Goal: Obtain resource: Obtain resource

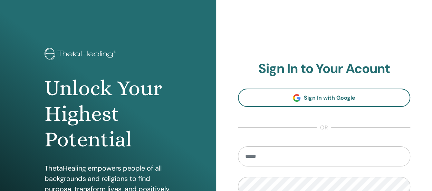
scroll to position [95, 0]
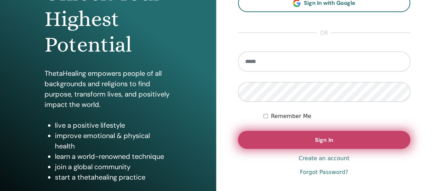
type input "**********"
click at [303, 137] on button "Sign In" at bounding box center [324, 140] width 173 height 18
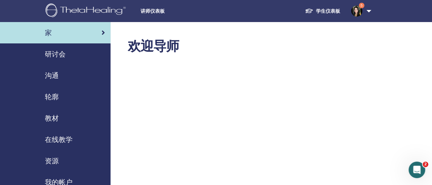
click at [156, 9] on span "讲师仪表板" at bounding box center [193, 11] width 104 height 7
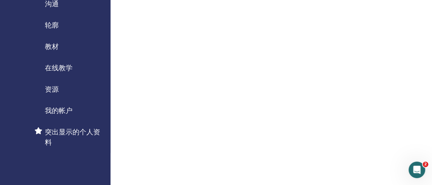
click at [45, 90] on span "资源" at bounding box center [52, 89] width 14 height 10
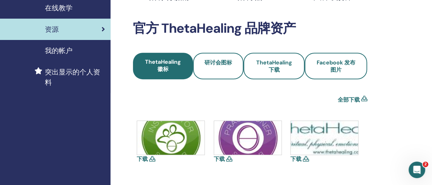
scroll to position [131, 0]
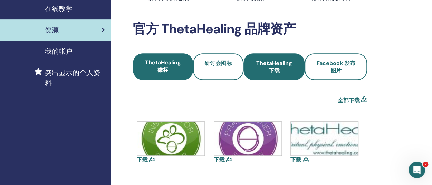
click at [276, 72] on span "ThetaHealing 下载" at bounding box center [274, 67] width 43 height 15
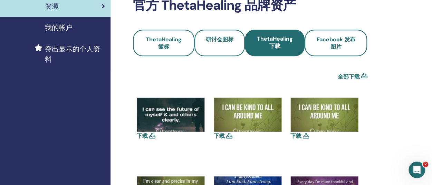
scroll to position [155, 0]
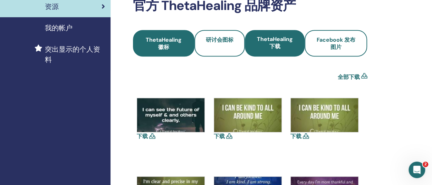
click at [182, 44] on span "ThetaHealing 徽标" at bounding box center [163, 43] width 43 height 15
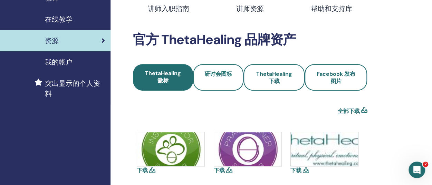
scroll to position [80, 2]
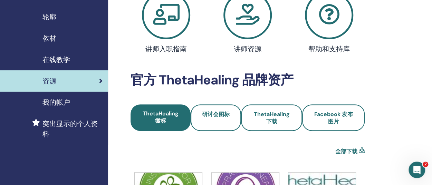
click at [47, 37] on span "教材" at bounding box center [49, 38] width 14 height 10
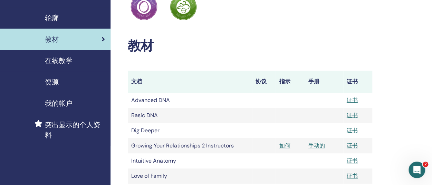
scroll to position [78, 0]
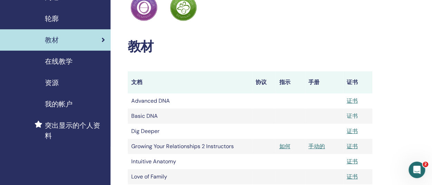
click at [352, 113] on link "证书" at bounding box center [352, 116] width 11 height 7
click at [348, 100] on link "证书" at bounding box center [352, 100] width 11 height 7
click at [353, 130] on link "证书" at bounding box center [352, 131] width 11 height 7
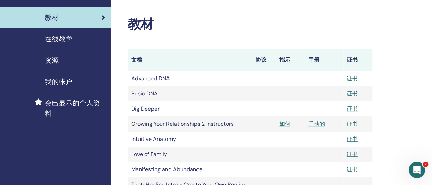
click at [352, 122] on link "证书" at bounding box center [352, 124] width 11 height 7
click at [350, 143] on link "证书" at bounding box center [352, 139] width 11 height 7
click at [353, 156] on link "证书" at bounding box center [352, 154] width 11 height 7
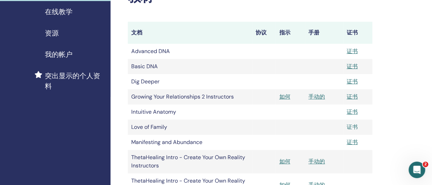
scroll to position [128, 0]
click at [354, 143] on link "证书" at bounding box center [352, 142] width 11 height 7
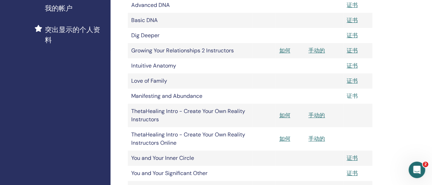
scroll to position [204, 0]
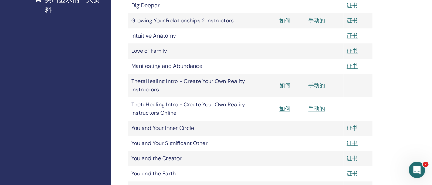
click at [351, 127] on link "证书" at bounding box center [352, 128] width 11 height 7
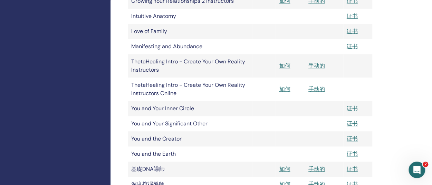
scroll to position [224, 0]
click at [390, 104] on div "我的认证 ThetaHealing 从业者 ThetaHealing 讲师 教材 文档 协议 指示 手册 证书 Advanced DNA 证书 Basic D…" at bounding box center [273, 51] width 324 height 506
click at [353, 120] on link "证书" at bounding box center [352, 123] width 11 height 7
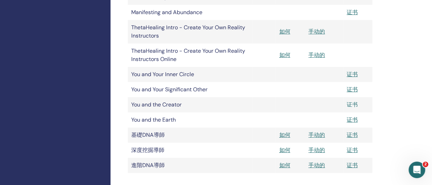
click at [354, 104] on link "证书" at bounding box center [352, 104] width 11 height 7
click at [350, 120] on link "证书" at bounding box center [352, 119] width 11 height 7
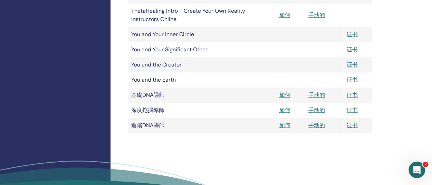
scroll to position [298, 0]
click at [353, 95] on link "证书" at bounding box center [352, 95] width 11 height 7
click at [352, 111] on link "证书" at bounding box center [352, 110] width 11 height 7
click at [354, 125] on link "证书" at bounding box center [352, 125] width 11 height 7
